Goal: Communication & Community: Answer question/provide support

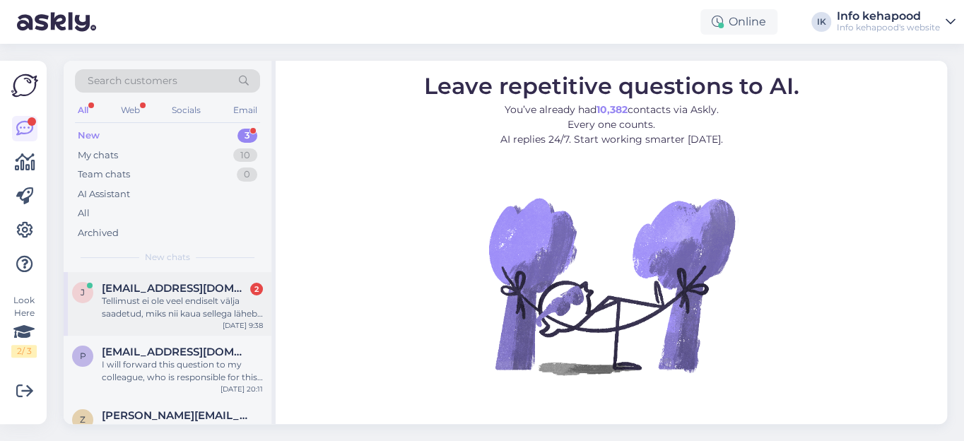
click at [150, 285] on span "[EMAIL_ADDRESS][DOMAIN_NAME]" at bounding box center [175, 288] width 147 height 13
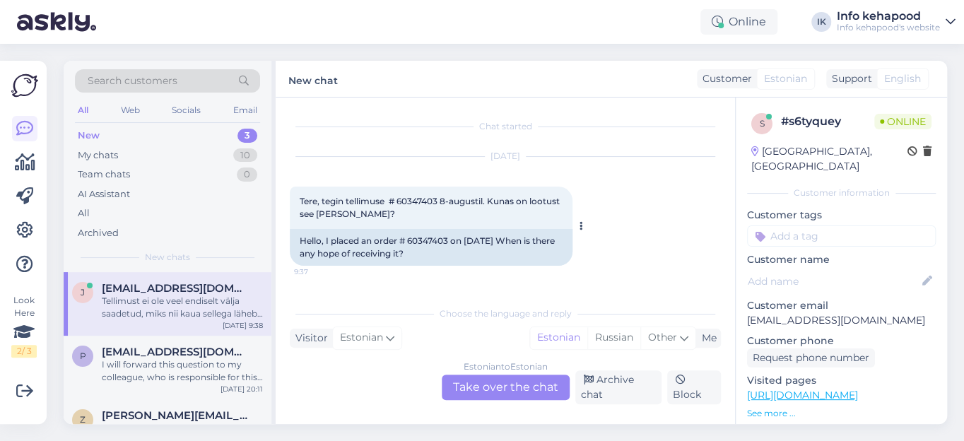
click at [434, 201] on span "Tere, tegin tellimuse # 60347403 8-augustil. Kunas on lootust see [PERSON_NAME]?" at bounding box center [431, 207] width 262 height 23
copy span "60347403"
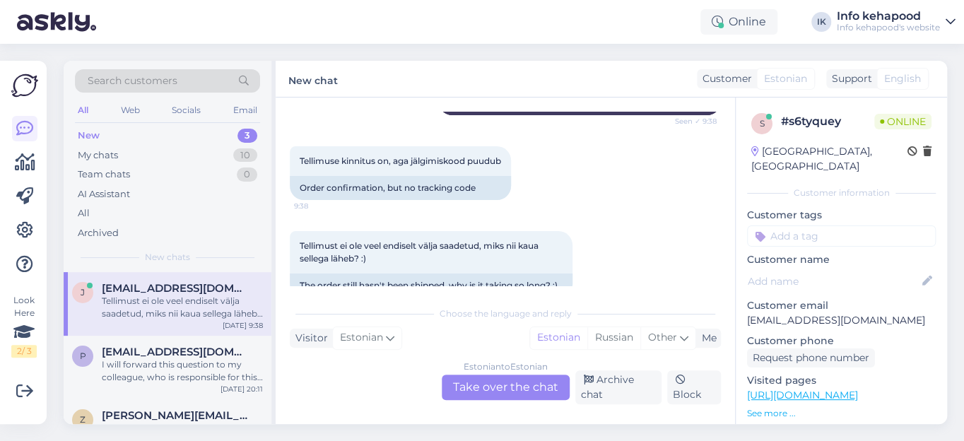
scroll to position [570, 0]
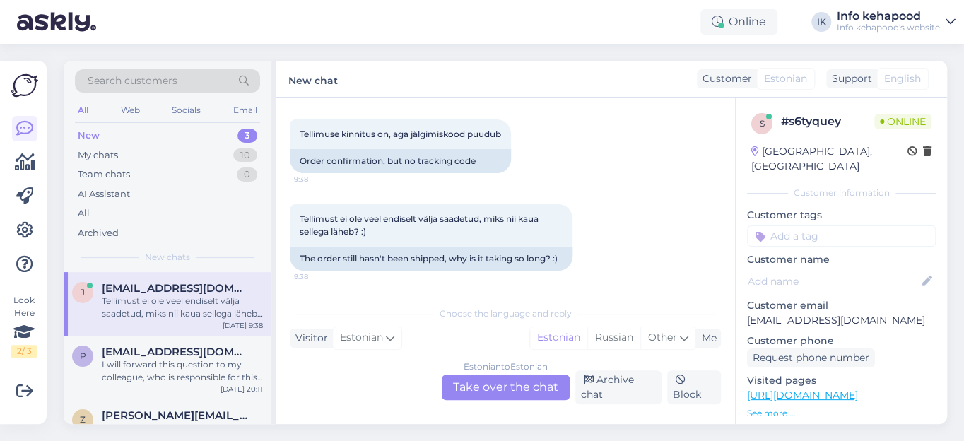
click at [479, 389] on div "Estonian to Estonian Take over the chat" at bounding box center [506, 386] width 128 height 25
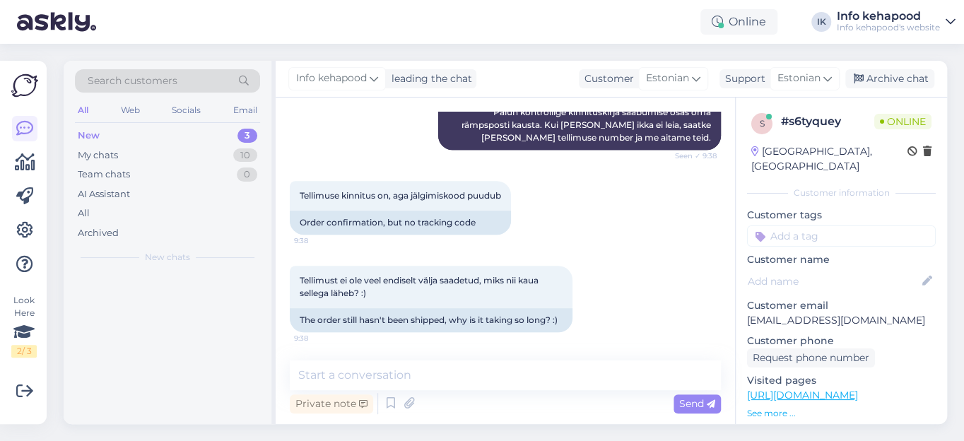
scroll to position [509, 0]
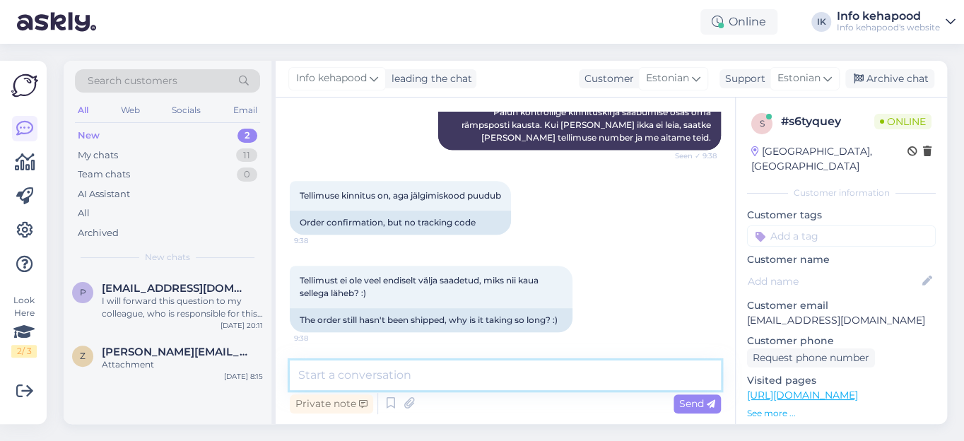
click at [386, 377] on textarea at bounding box center [505, 375] width 431 height 30
paste textarea "[EMAIL_ADDRESS][DOMAIN_NAME]"
type textarea "j"
click at [692, 403] on span "Send" at bounding box center [697, 403] width 36 height 13
click at [440, 377] on textarea at bounding box center [505, 375] width 431 height 30
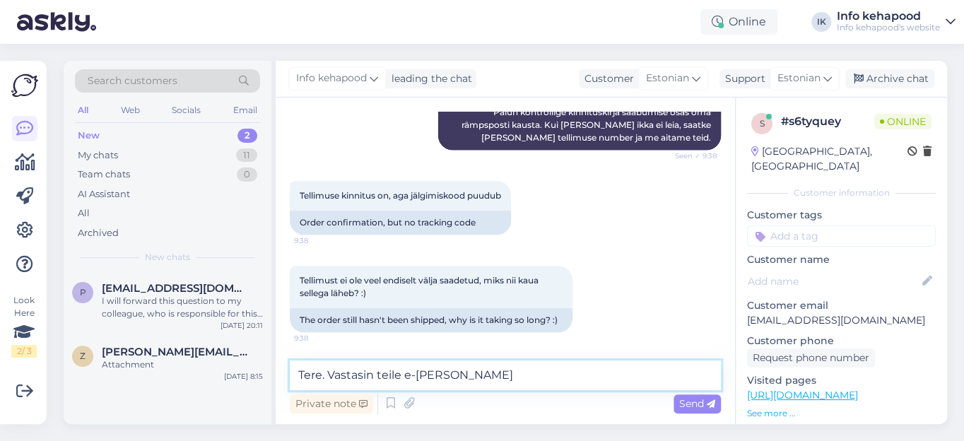
type textarea "Tere. Vastasin teile e-[PERSON_NAME]."
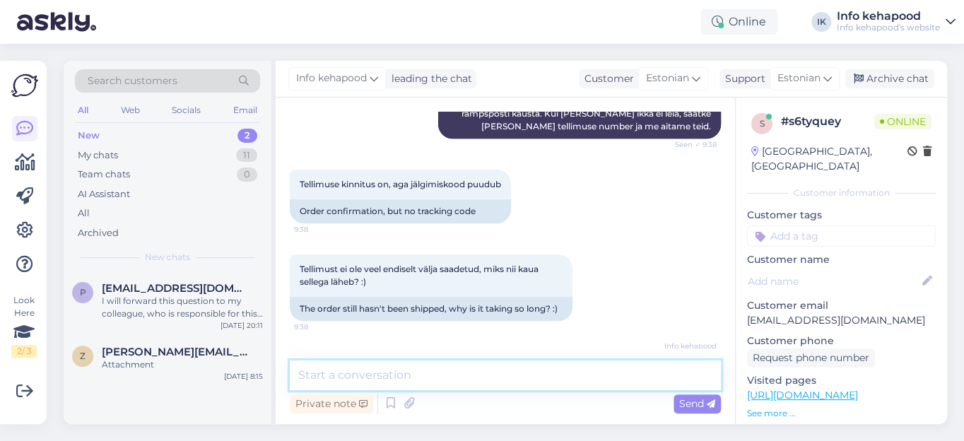
scroll to position [569, 0]
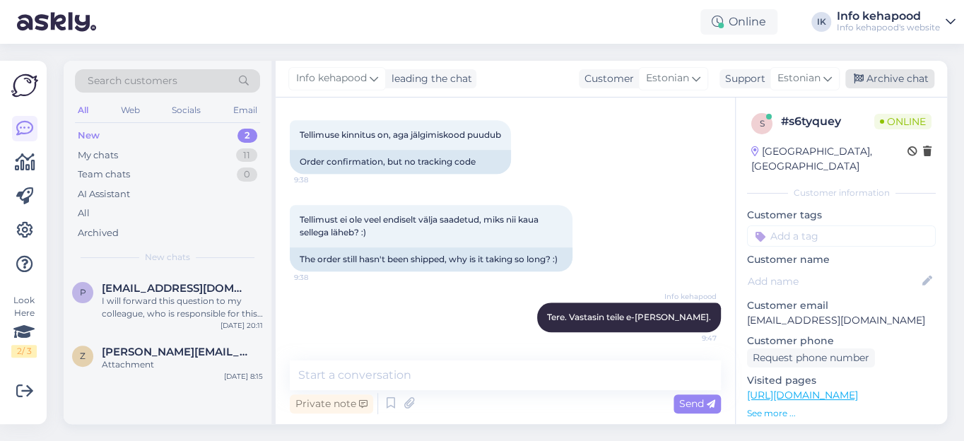
click at [905, 77] on div "Archive chat" at bounding box center [889, 78] width 89 height 19
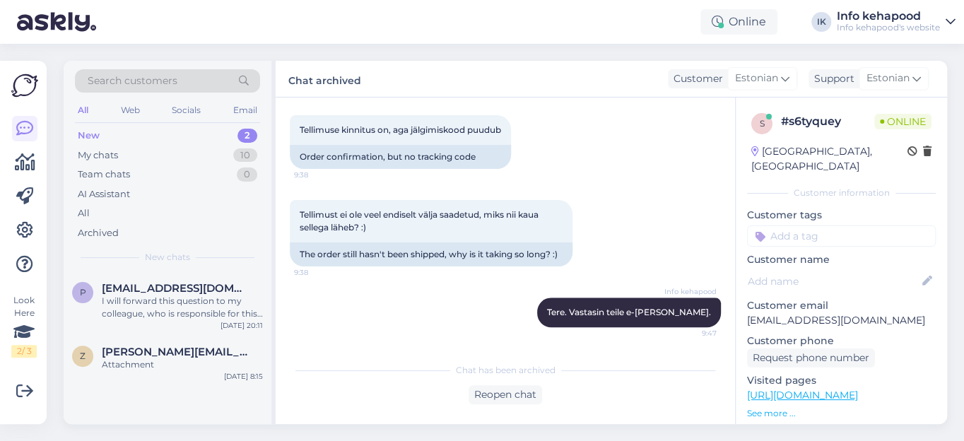
scroll to position [570, 0]
click at [190, 295] on div "I will forward this question to my colleague, who is responsible for this. The …" at bounding box center [182, 307] width 161 height 25
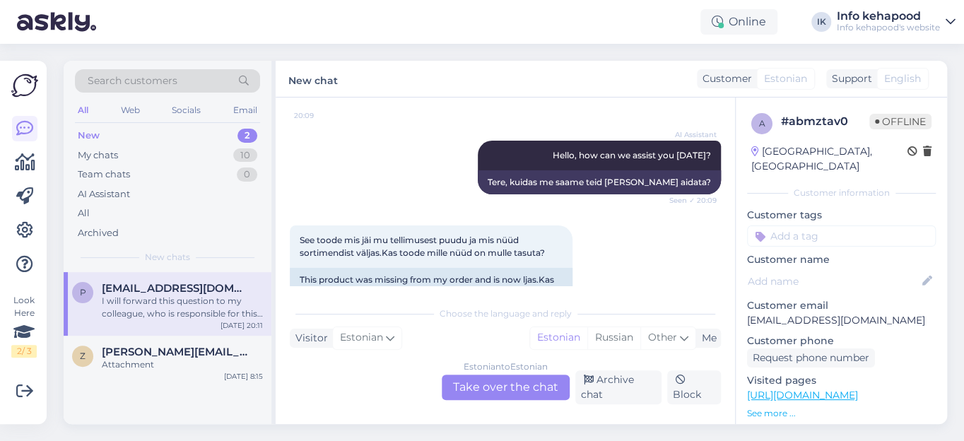
scroll to position [250, 0]
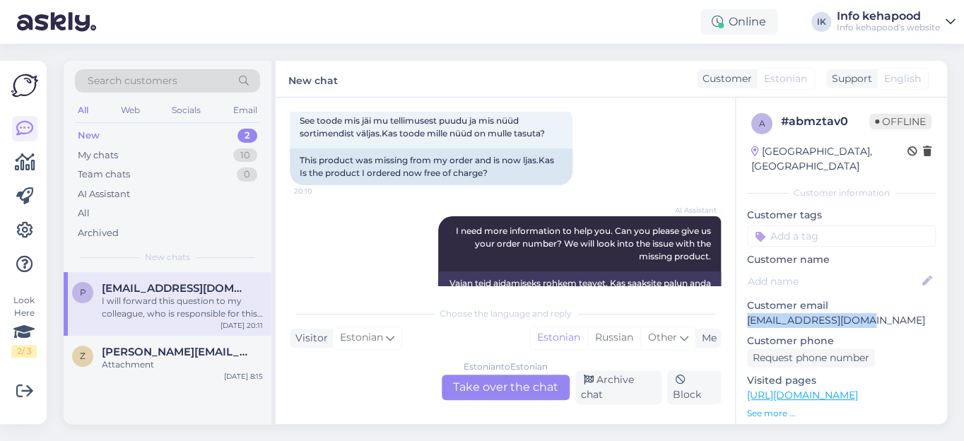
drag, startPoint x: 870, startPoint y: 301, endPoint x: 745, endPoint y: 313, distance: 125.6
click at [745, 313] on div "a # abmztav0 Offline [GEOGRAPHIC_DATA], [GEOGRAPHIC_DATA] Customer information …" at bounding box center [840, 395] width 211 height 596
copy p "[EMAIL_ADDRESS][DOMAIN_NAME]"
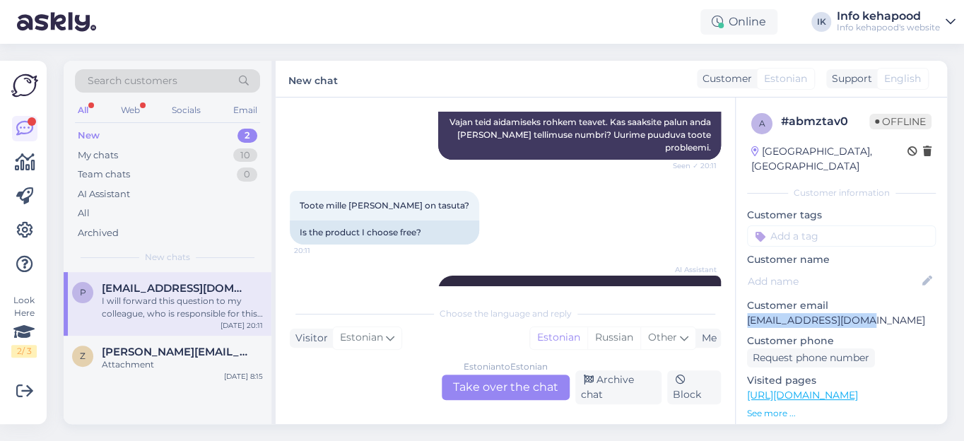
scroll to position [507, 0]
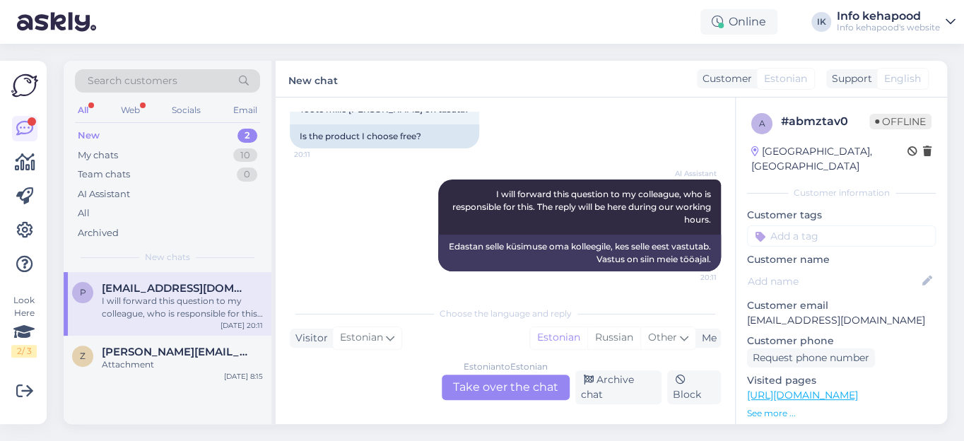
click at [485, 388] on div "Estonian to Estonian Take over the chat" at bounding box center [506, 386] width 128 height 25
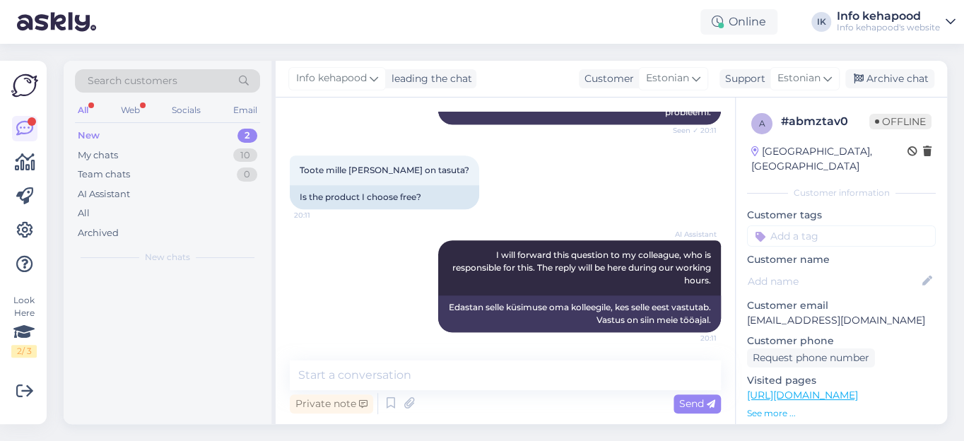
scroll to position [445, 0]
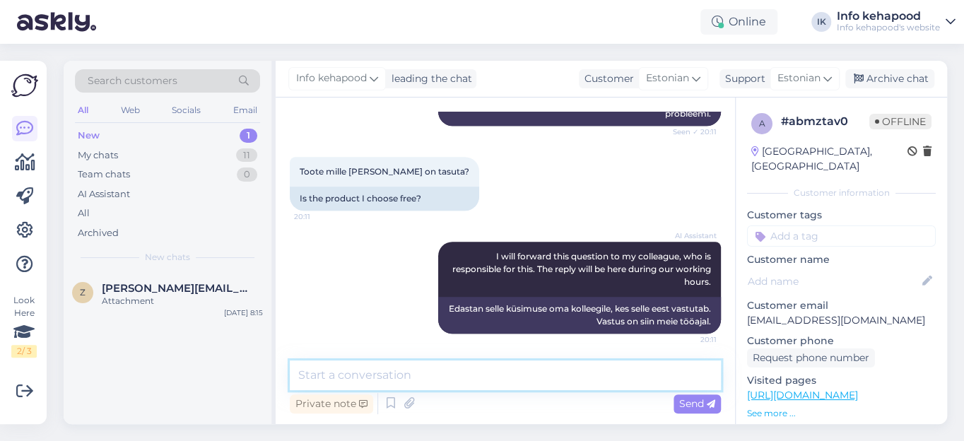
click at [435, 376] on textarea at bounding box center [505, 375] width 431 height 30
type textarea "Tere. Vastatud e-[PERSON_NAME]"
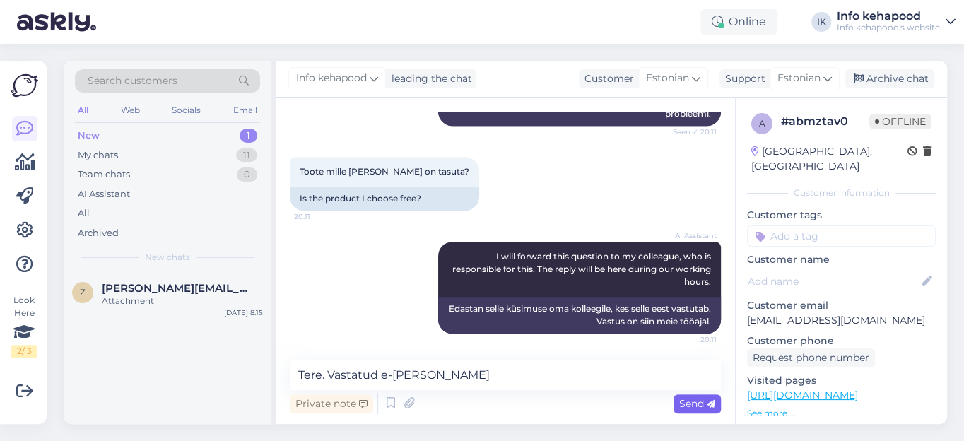
click at [685, 400] on span "Send" at bounding box center [697, 403] width 36 height 13
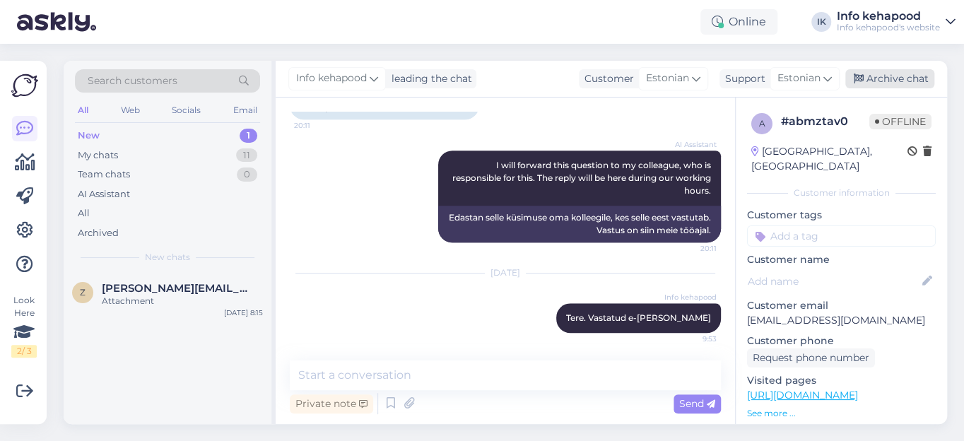
click at [885, 75] on div "Archive chat" at bounding box center [889, 78] width 89 height 19
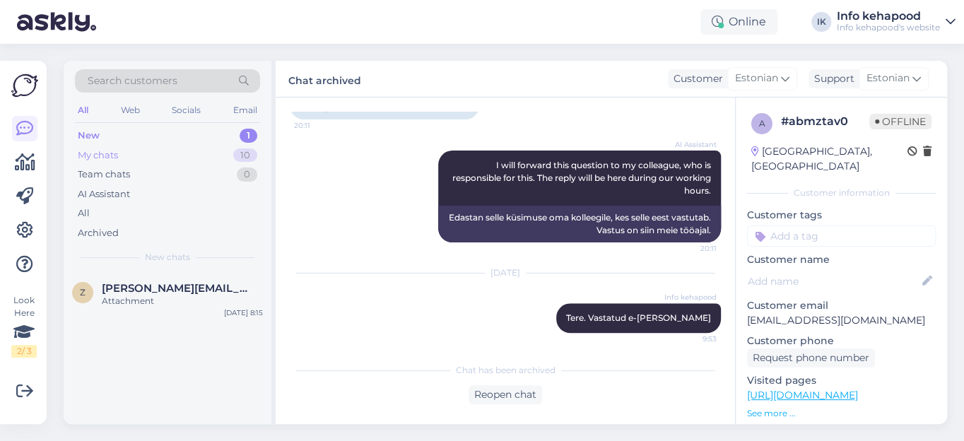
click at [104, 155] on div "My chats" at bounding box center [98, 155] width 40 height 14
